Goal: Transaction & Acquisition: Purchase product/service

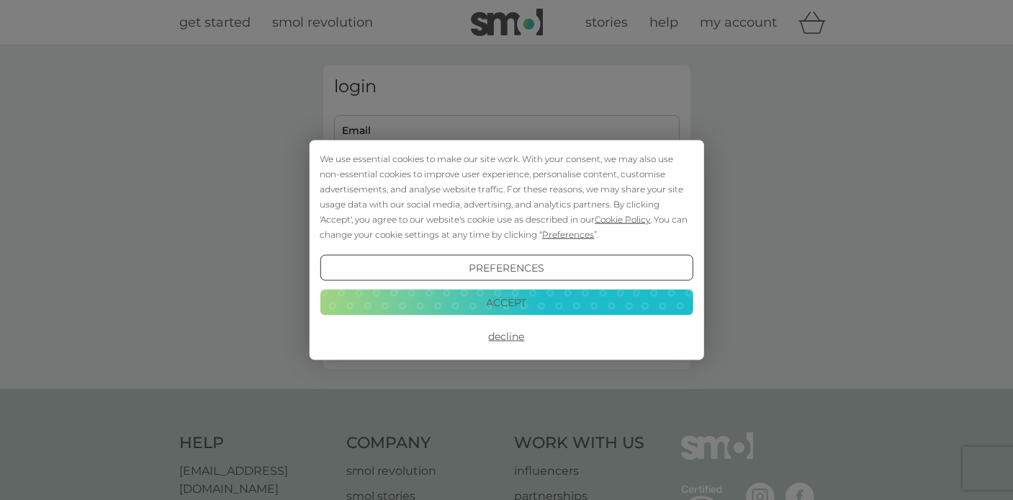
click at [480, 299] on button "Accept" at bounding box center [506, 302] width 373 height 26
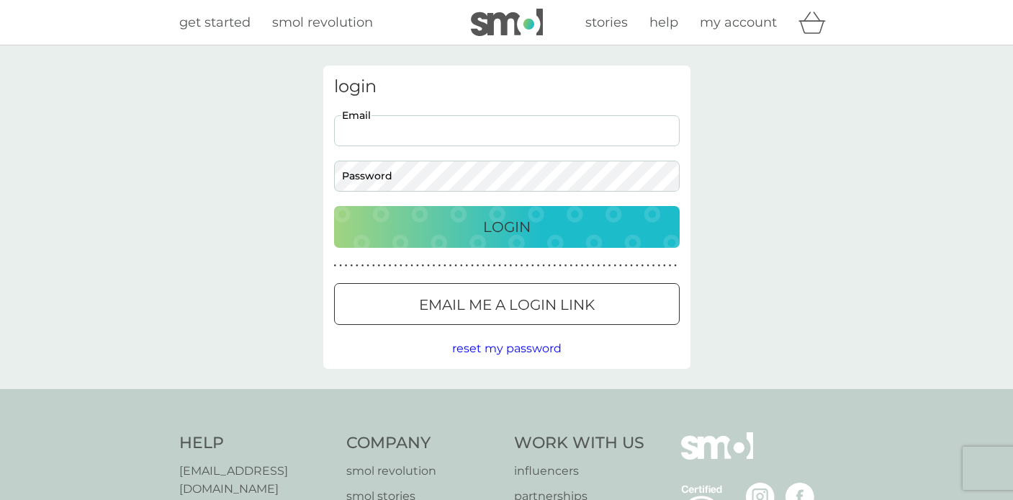
click at [418, 136] on input "Email" at bounding box center [507, 130] width 346 height 31
type input "katienixon80@gmail.com"
click at [334, 206] on button "Login" at bounding box center [507, 227] width 346 height 42
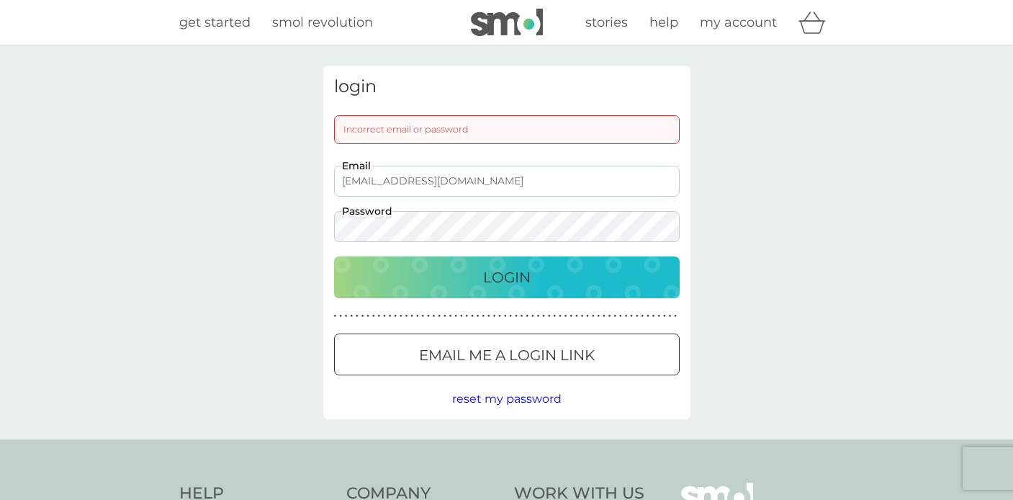
click at [329, 228] on div "katienixon80@gmail.com Email Password" at bounding box center [506, 204] width 357 height 76
click at [334, 256] on button "Login" at bounding box center [507, 277] width 346 height 42
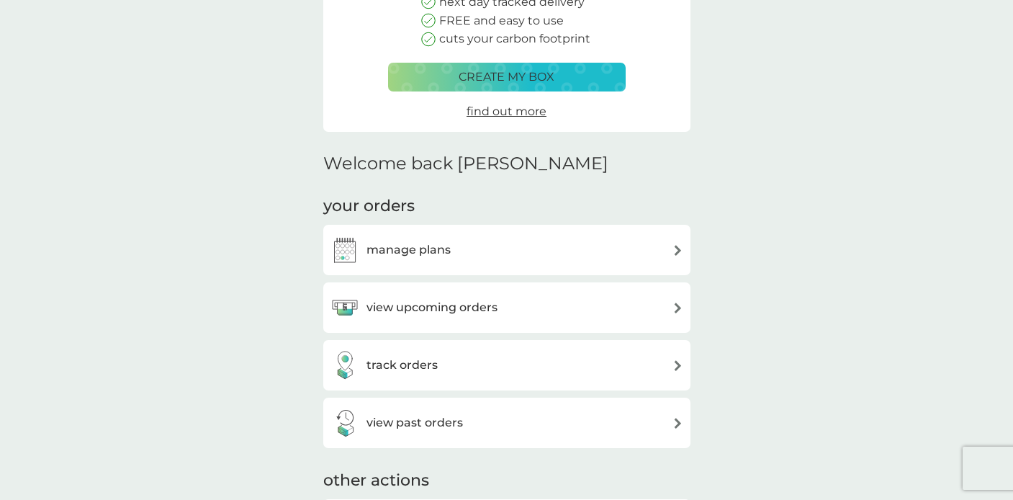
scroll to position [230, 0]
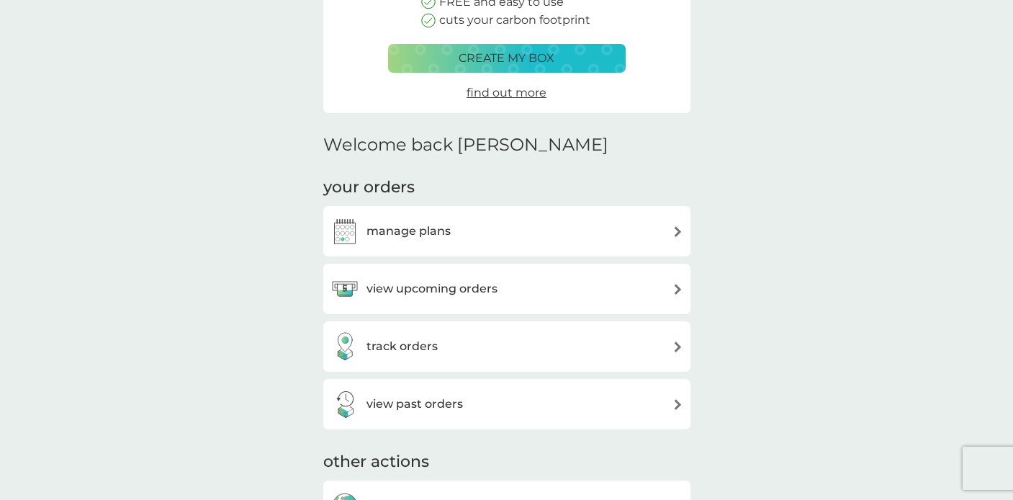
click at [632, 292] on div "view upcoming orders" at bounding box center [507, 288] width 353 height 29
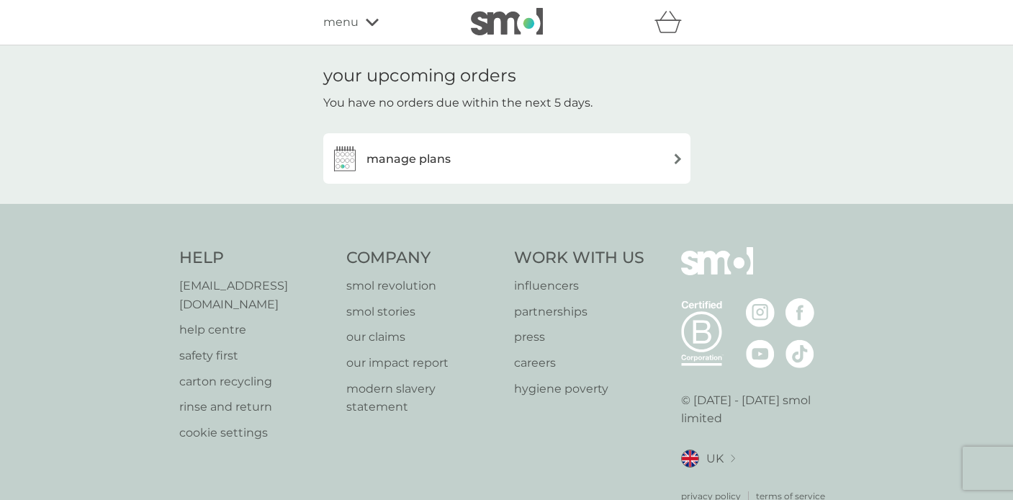
click at [651, 169] on div "manage plans" at bounding box center [507, 158] width 353 height 29
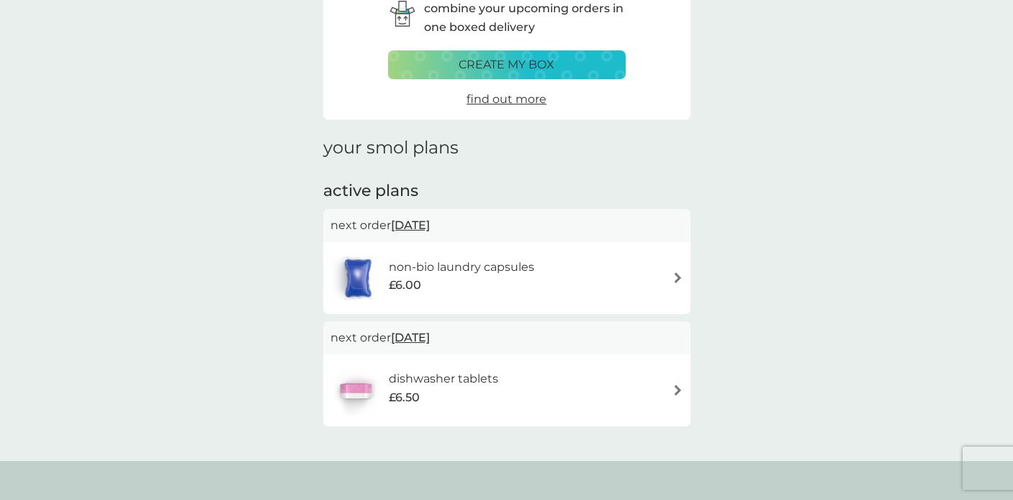
scroll to position [81, 0]
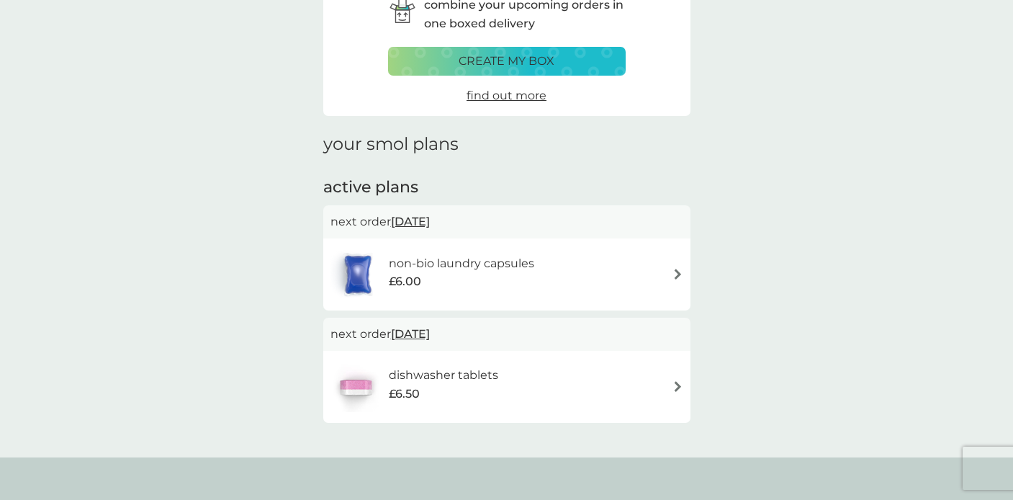
click at [659, 268] on div "non-bio laundry capsules £6.00" at bounding box center [507, 274] width 353 height 50
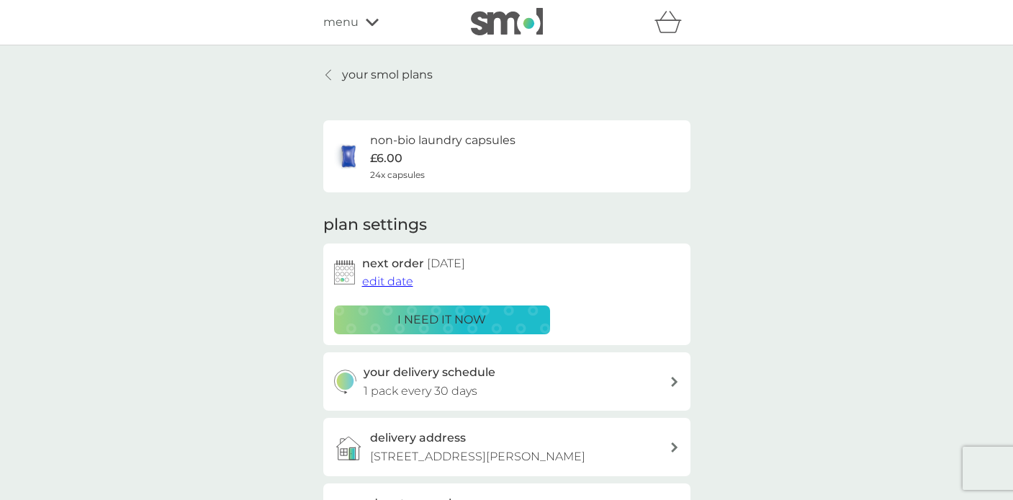
click at [444, 322] on p "i need it now" at bounding box center [442, 319] width 89 height 19
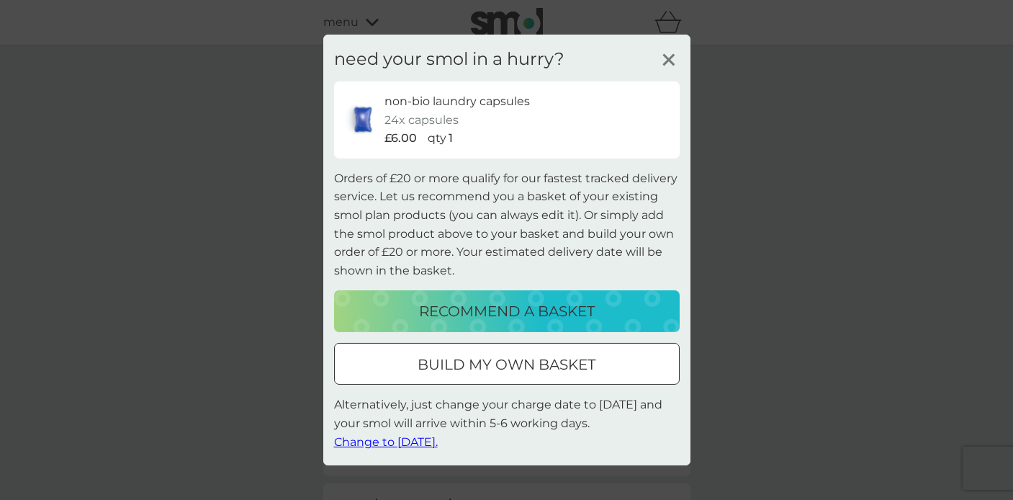
click at [440, 370] on p "build my own basket" at bounding box center [507, 364] width 178 height 23
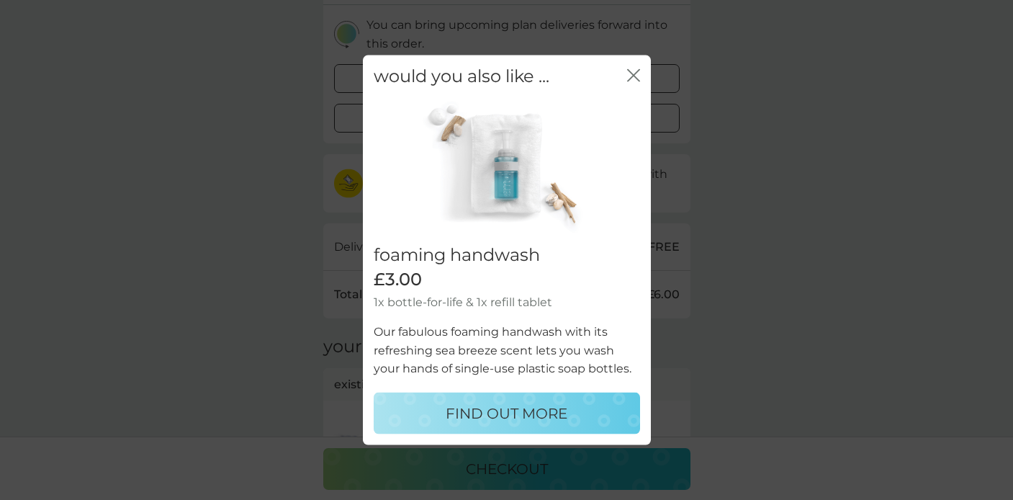
scroll to position [313, 0]
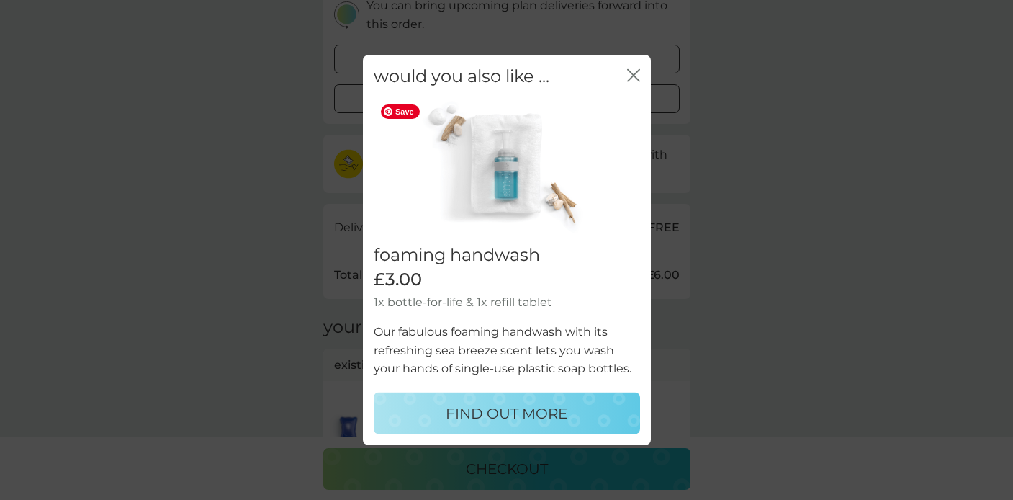
click at [634, 79] on icon "close" at bounding box center [633, 75] width 13 height 13
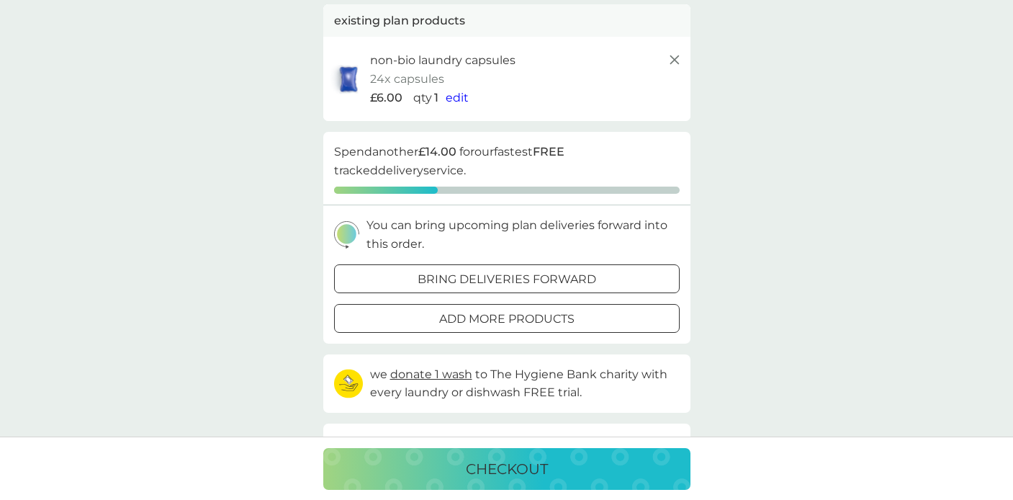
scroll to position [0, 0]
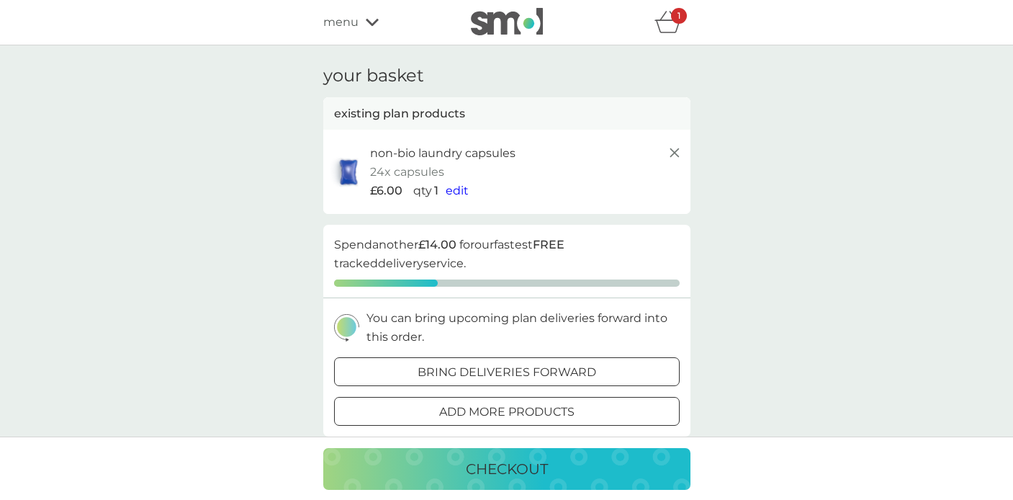
click at [543, 376] on p "bring deliveries forward" at bounding box center [507, 372] width 179 height 19
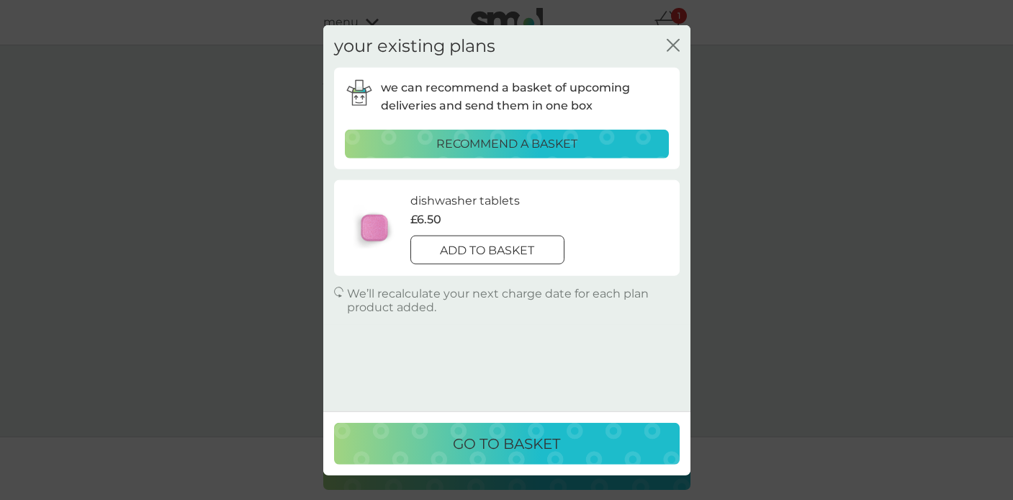
click at [671, 44] on icon "close" at bounding box center [673, 45] width 13 height 13
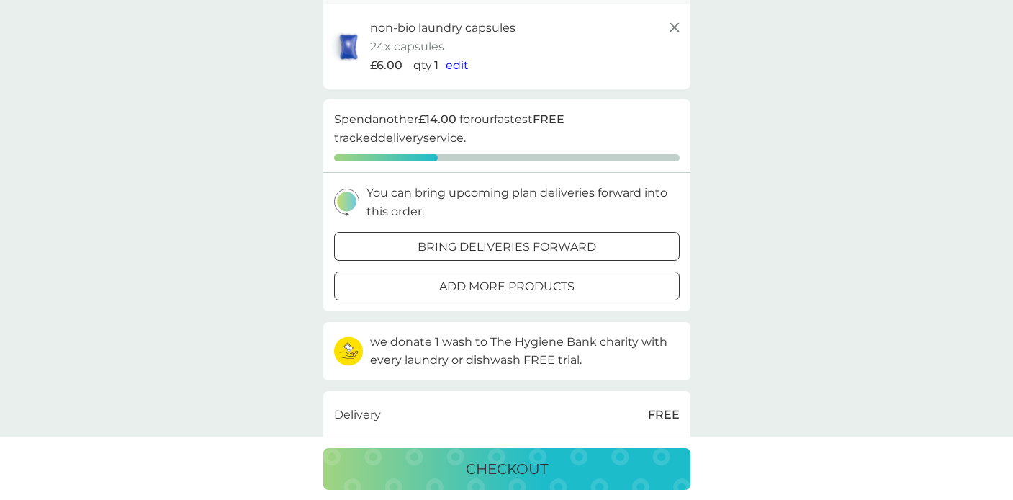
scroll to position [80, 0]
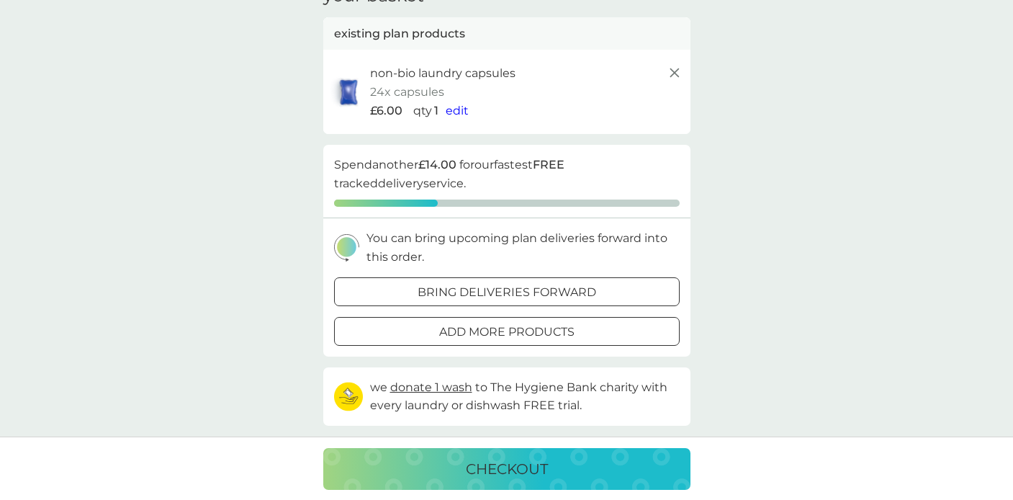
click at [463, 109] on span "edit" at bounding box center [457, 111] width 23 height 14
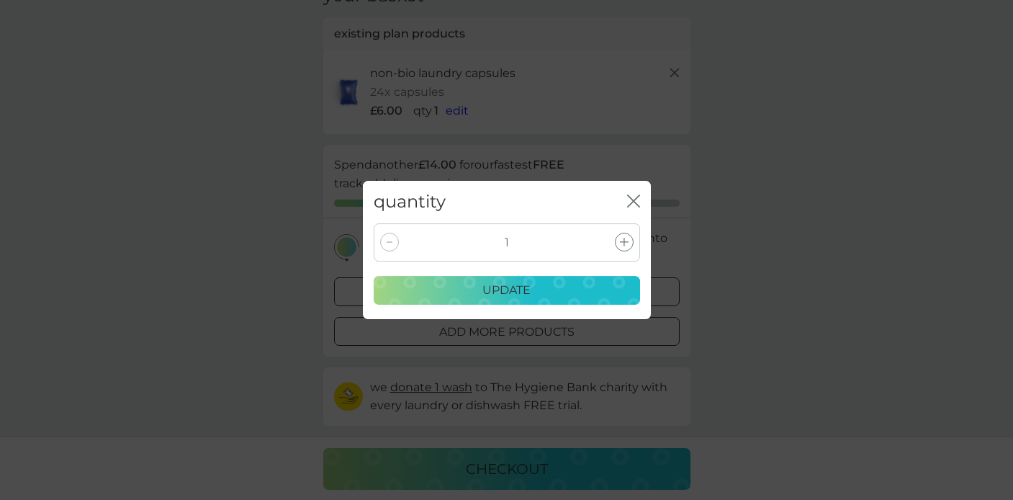
click at [621, 242] on icon at bounding box center [624, 242] width 9 height 9
click at [565, 291] on div "update" at bounding box center [507, 290] width 248 height 19
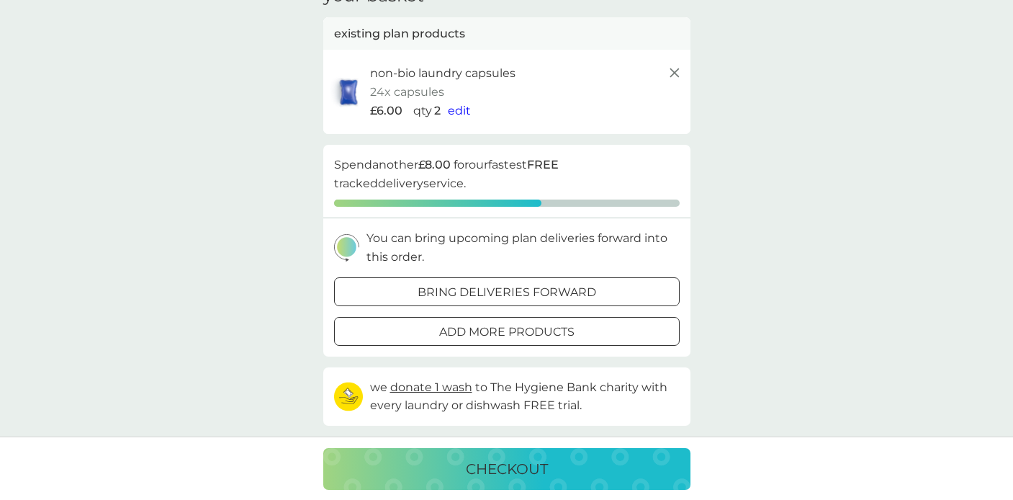
click at [516, 470] on p "checkout" at bounding box center [507, 468] width 82 height 23
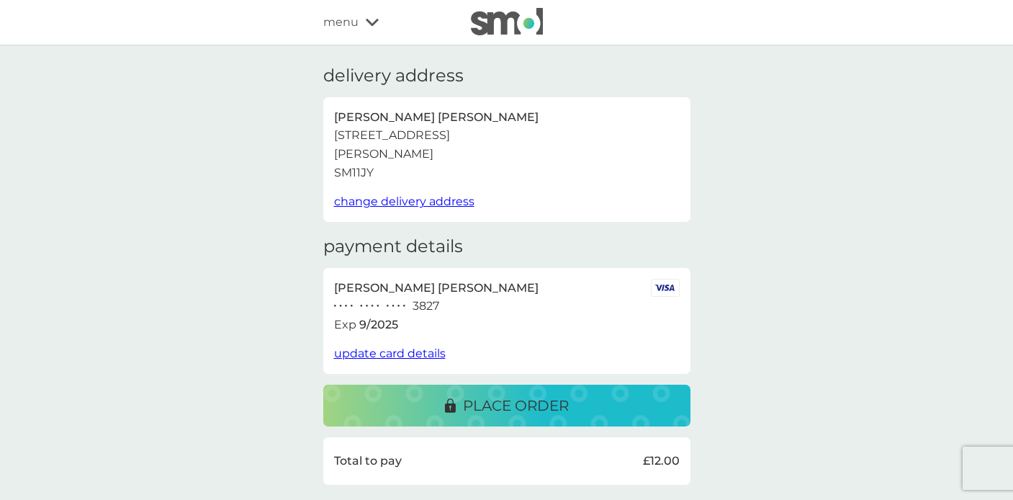
click at [527, 416] on p "place order" at bounding box center [516, 405] width 106 height 23
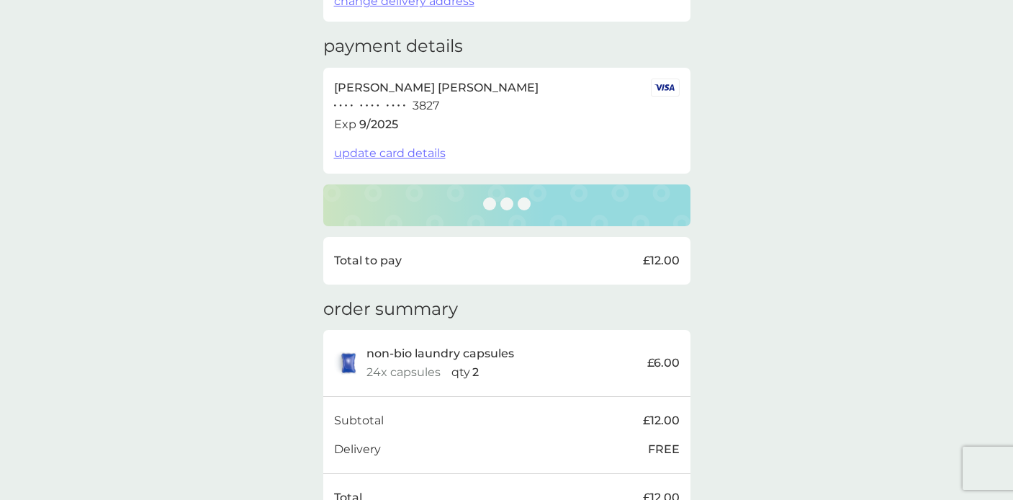
scroll to position [224, 0]
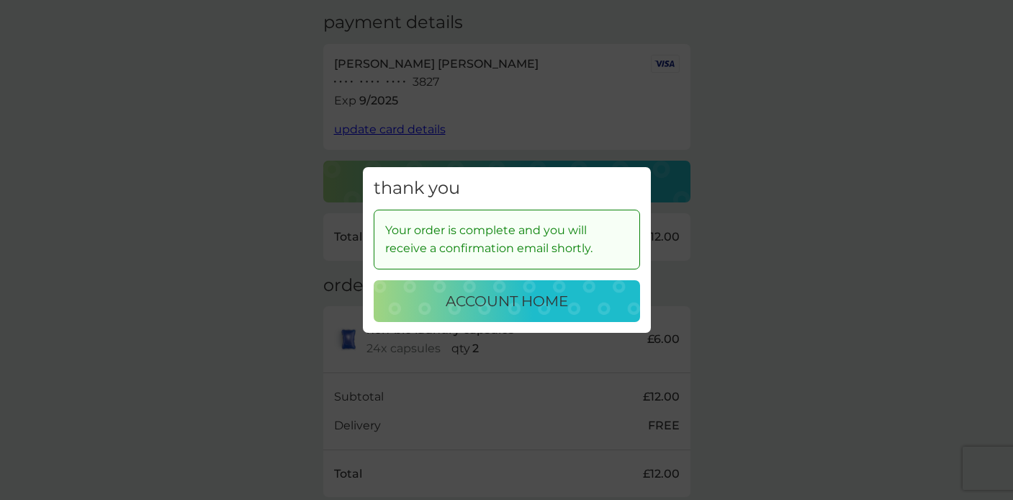
click at [560, 304] on p "account home" at bounding box center [507, 301] width 122 height 23
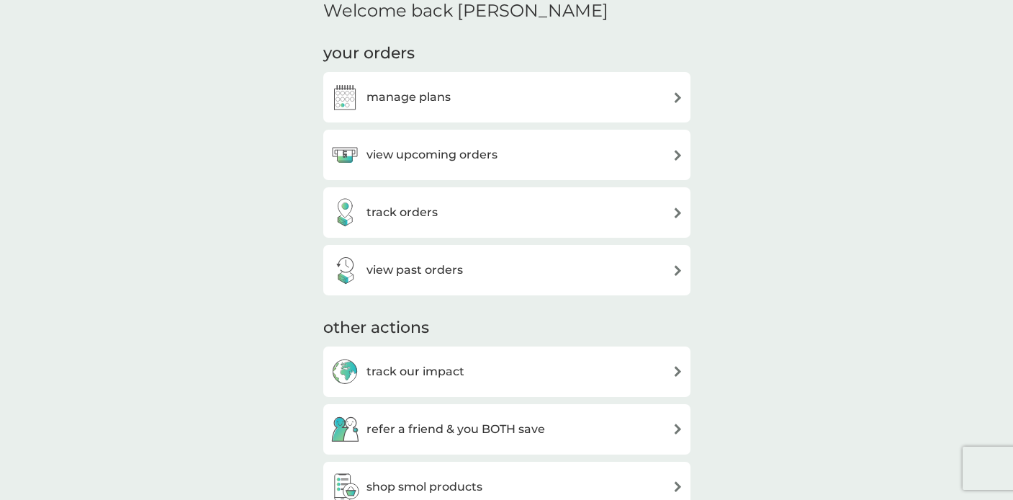
scroll to position [367, 0]
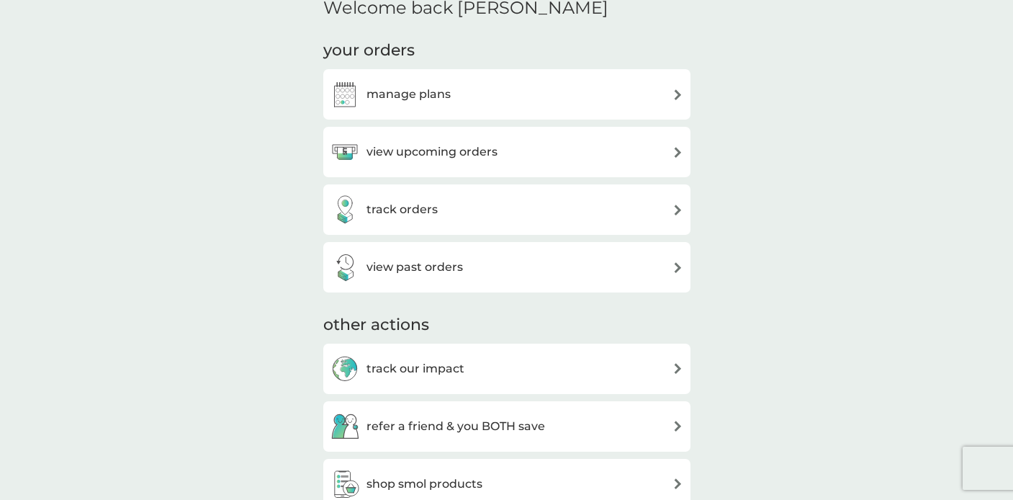
click at [579, 153] on div "view upcoming orders" at bounding box center [507, 152] width 353 height 29
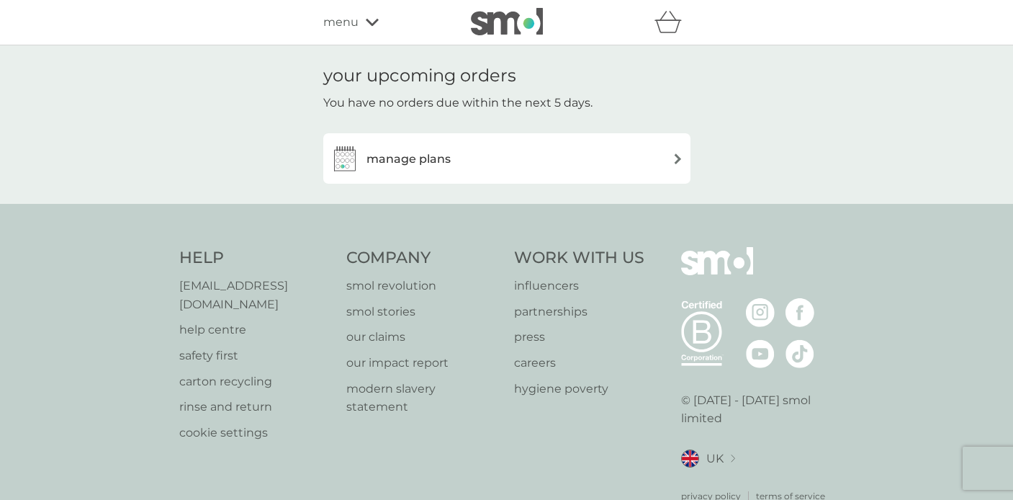
scroll to position [367, 0]
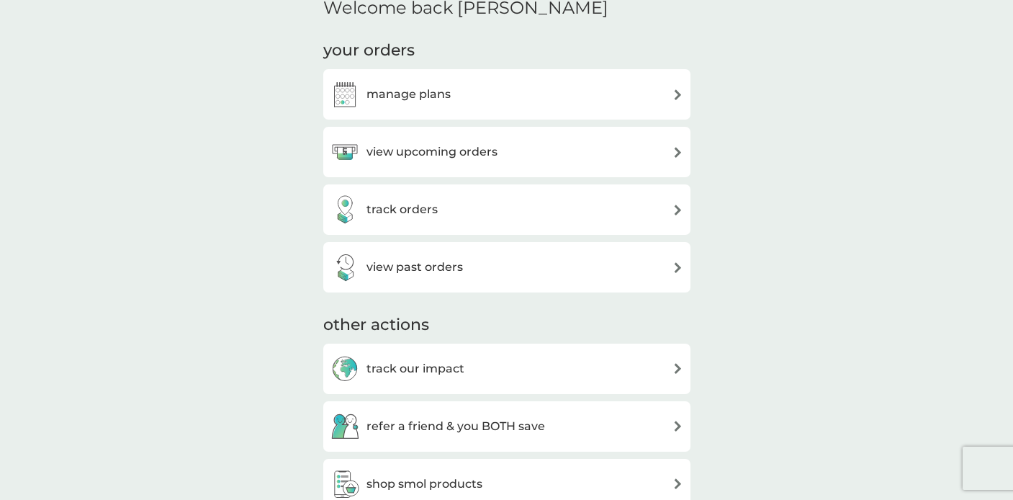
click at [512, 202] on div "track orders" at bounding box center [507, 209] width 353 height 29
